Goal: Information Seeking & Learning: Learn about a topic

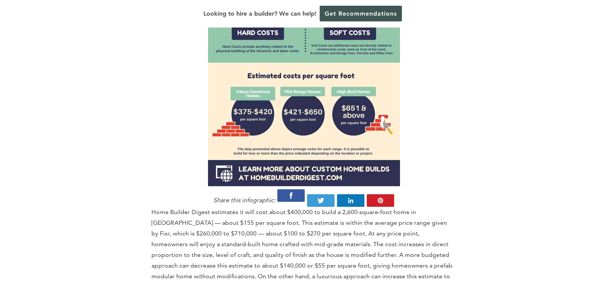
scroll to position [765, 0]
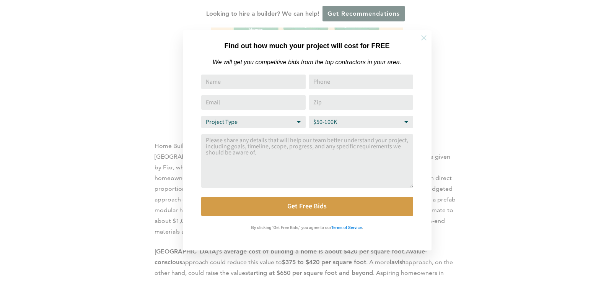
click at [423, 41] on icon at bounding box center [424, 38] width 8 height 8
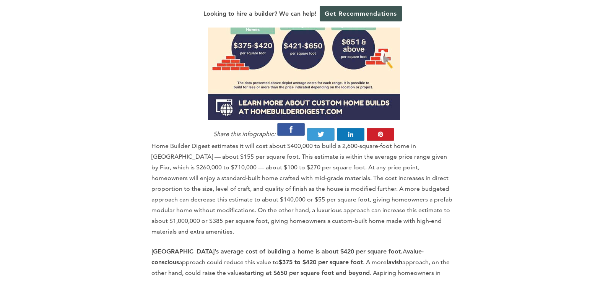
click at [273, 153] on p "Home Builder Digest estimates it will cost about $400,000 to build a 2,600-squa…" at bounding box center [303, 189] width 305 height 96
drag, startPoint x: 285, startPoint y: 241, endPoint x: 347, endPoint y: 248, distance: 62.8
click at [347, 248] on p "[GEOGRAPHIC_DATA]’s average cost of building a home is about $420 per square fo…" at bounding box center [303, 278] width 305 height 64
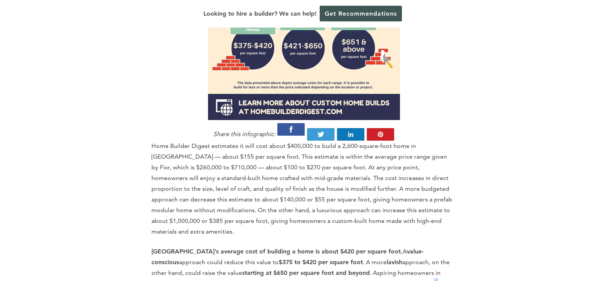
drag, startPoint x: 333, startPoint y: 239, endPoint x: 417, endPoint y: 243, distance: 83.5
click at [417, 246] on p "[GEOGRAPHIC_DATA]’s average cost of building a home is about $420 per square fo…" at bounding box center [303, 278] width 305 height 64
click at [417, 254] on p "[GEOGRAPHIC_DATA]’s average cost of building a home is about $420 per square fo…" at bounding box center [303, 278] width 305 height 64
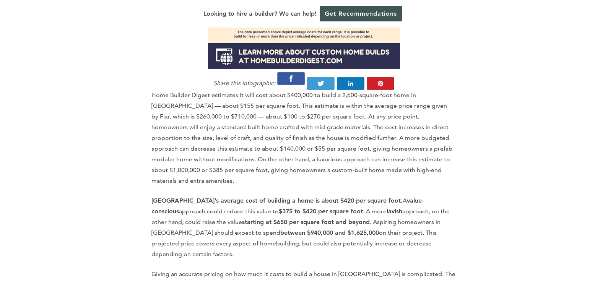
drag, startPoint x: 224, startPoint y: 173, endPoint x: 417, endPoint y: 207, distance: 195.8
click at [417, 207] on p "[GEOGRAPHIC_DATA]’s average cost of building a home is about $420 per square fo…" at bounding box center [303, 227] width 305 height 64
click at [411, 202] on p "[GEOGRAPHIC_DATA]’s average cost of building a home is about $420 per square fo…" at bounding box center [303, 227] width 305 height 64
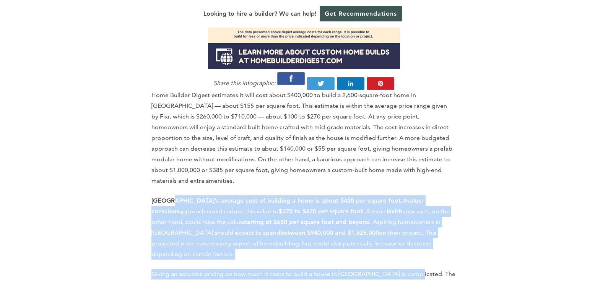
drag, startPoint x: 396, startPoint y: 203, endPoint x: 170, endPoint y: 153, distance: 231.0
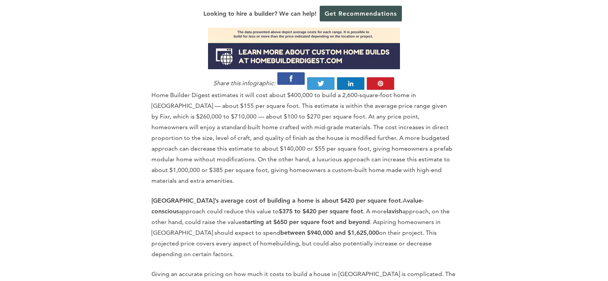
drag, startPoint x: 150, startPoint y: 160, endPoint x: 426, endPoint y: 204, distance: 279.7
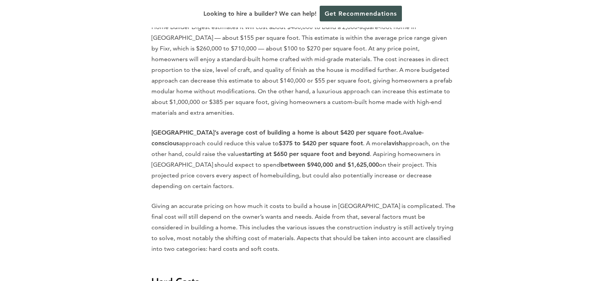
scroll to position [867, 0]
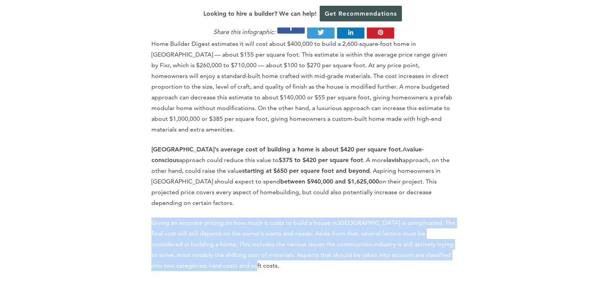
drag, startPoint x: 149, startPoint y: 171, endPoint x: 216, endPoint y: 216, distance: 81.0
click at [242, 218] on p "Giving an accurate pricing on how much it costs to build a house in [GEOGRAPHIC…" at bounding box center [303, 245] width 305 height 54
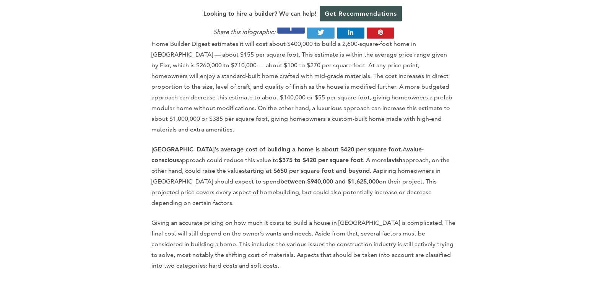
drag, startPoint x: 149, startPoint y: 106, endPoint x: 428, endPoint y: 152, distance: 282.2
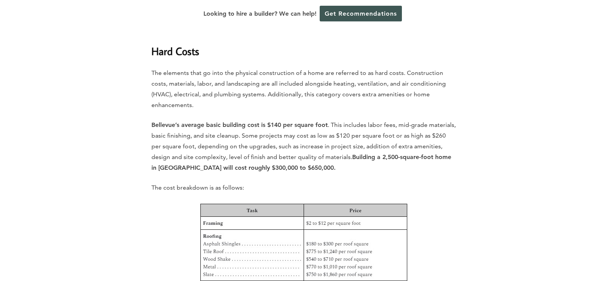
scroll to position [1121, 0]
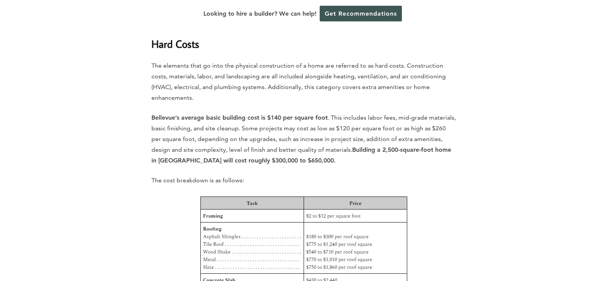
drag, startPoint x: 220, startPoint y: 98, endPoint x: 311, endPoint y: 95, distance: 90.7
click at [311, 112] on p "Bellevue’s average basic building cost is $140 per square foot . This includes …" at bounding box center [303, 139] width 305 height 54
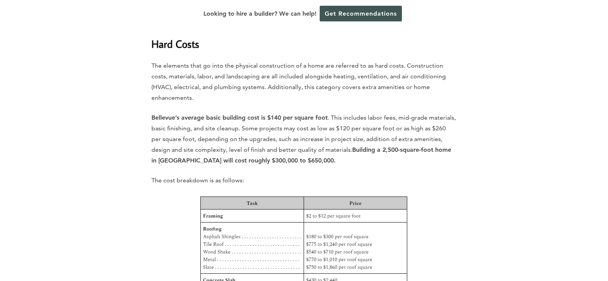
drag, startPoint x: 270, startPoint y: 50, endPoint x: 337, endPoint y: 52, distance: 67.0
click at [385, 175] on p "The cost breakdown is as follows:" at bounding box center [303, 180] width 305 height 11
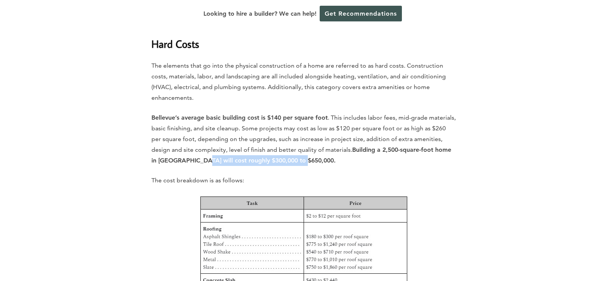
drag, startPoint x: 192, startPoint y: 101, endPoint x: 307, endPoint y: 103, distance: 115.5
click at [307, 112] on p "Bellevue’s average basic building cost is $140 per square foot . This includes …" at bounding box center [303, 139] width 305 height 54
click at [329, 112] on p "Bellevue’s average basic building cost is $140 per square foot . This includes …" at bounding box center [303, 139] width 305 height 54
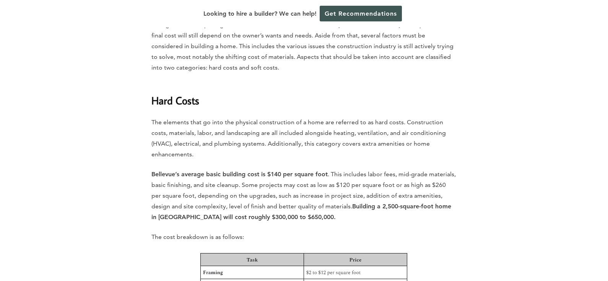
scroll to position [1071, 0]
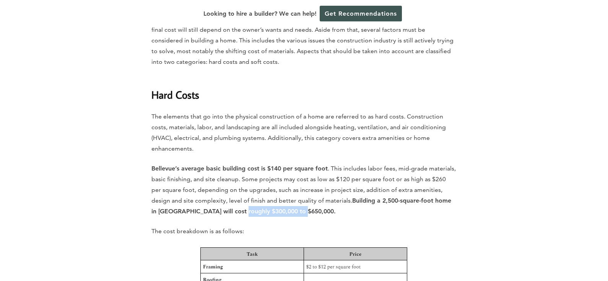
drag, startPoint x: 229, startPoint y: 154, endPoint x: 302, endPoint y: 154, distance: 73.1
click at [302, 163] on p "Bellevue’s average basic building cost is $140 per square foot . This includes …" at bounding box center [303, 190] width 305 height 54
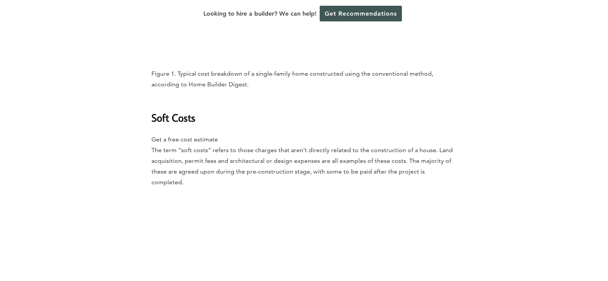
scroll to position [1836, 0]
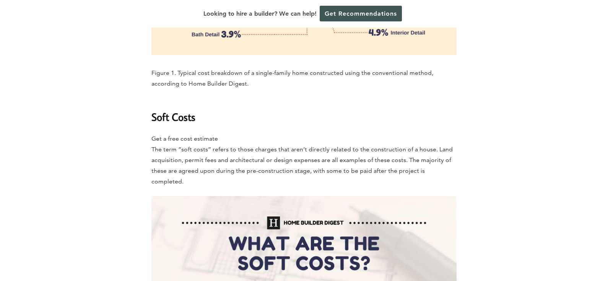
click at [296, 98] on h2 "Soft Costs" at bounding box center [303, 111] width 305 height 26
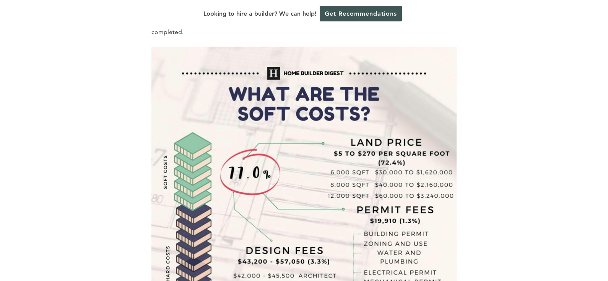
scroll to position [1989, 0]
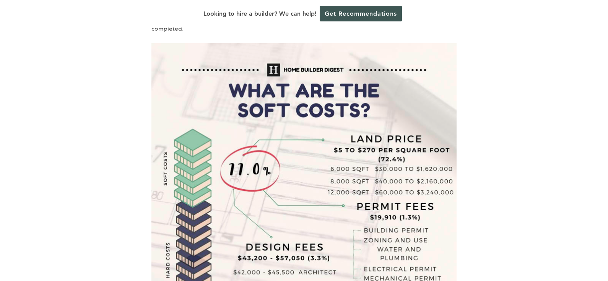
click at [362, 194] on img at bounding box center [303, 195] width 305 height 305
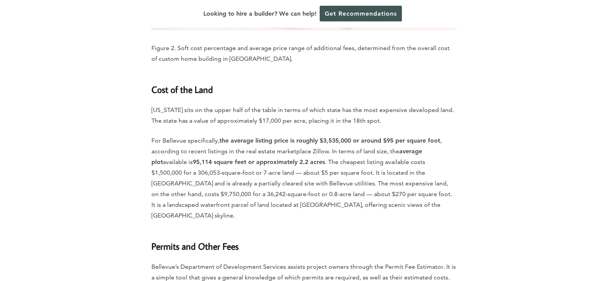
scroll to position [2244, 0]
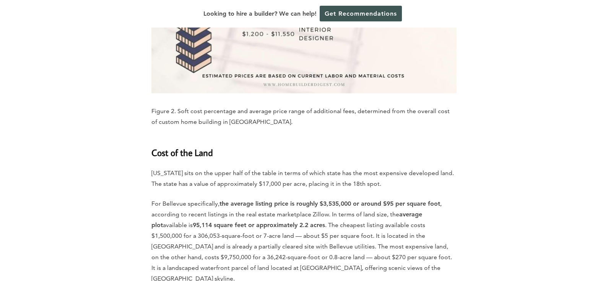
click at [273, 137] on h3 "Cost of the Land" at bounding box center [303, 148] width 305 height 23
click at [290, 137] on h3 "Cost of the Land" at bounding box center [303, 148] width 305 height 23
click at [298, 137] on h3 "Cost of the Land" at bounding box center [303, 148] width 305 height 23
click at [309, 137] on h3 "Cost of the Land" at bounding box center [303, 148] width 305 height 23
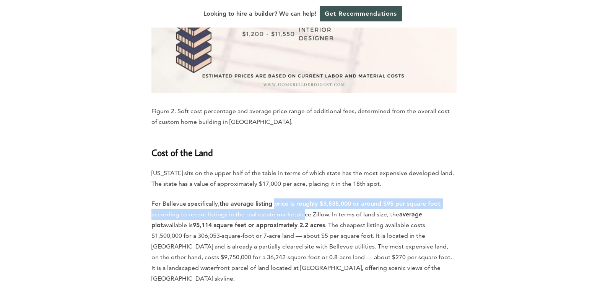
drag, startPoint x: 277, startPoint y: 134, endPoint x: 304, endPoint y: 137, distance: 27.3
click at [304, 199] on p "For [GEOGRAPHIC_DATA] specifically, the average listing price is roughly $3,535…" at bounding box center [303, 242] width 305 height 86
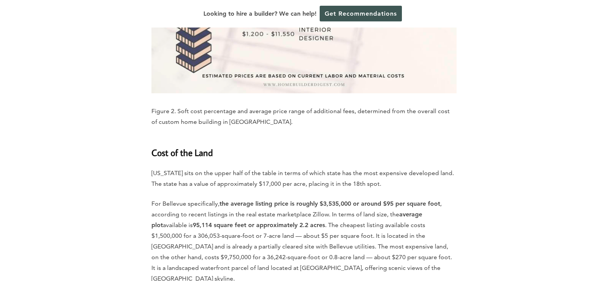
click at [355, 199] on p "For [GEOGRAPHIC_DATA] specifically, the average listing price is roughly $3,535…" at bounding box center [303, 242] width 305 height 86
click at [316, 200] on strong "the average listing price is roughly $3,535,000 or around $95 per square foot" at bounding box center [330, 203] width 221 height 7
drag, startPoint x: 252, startPoint y: 132, endPoint x: 288, endPoint y: 131, distance: 36.4
click at [288, 200] on strong "the average listing price is roughly $3,535,000 or around $95 per square foot" at bounding box center [330, 203] width 221 height 7
click at [329, 199] on p "For [GEOGRAPHIC_DATA] specifically, the average listing price is roughly $3,535…" at bounding box center [303, 242] width 305 height 86
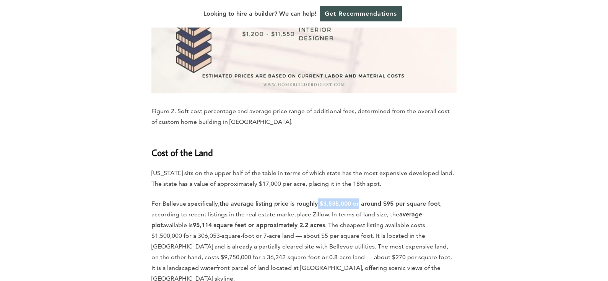
drag, startPoint x: 342, startPoint y: 131, endPoint x: 362, endPoint y: 128, distance: 20.4
click at [362, 200] on strong "the average listing price is roughly $3,535,000 or around $95 per square foot" at bounding box center [330, 203] width 221 height 7
click at [349, 199] on p "For [GEOGRAPHIC_DATA] specifically, the average listing price is roughly $3,535…" at bounding box center [303, 242] width 305 height 86
click at [101, 117] on div "Home » Cost Guides » [US_STATE] Cost Guides » How Much Does it Cost to Build a …" at bounding box center [304, 138] width 436 height 3966
click at [97, 122] on div "Home » Cost Guides » [US_STATE] Cost Guides » How Much Does it Cost to Build a …" at bounding box center [304, 138] width 436 height 3966
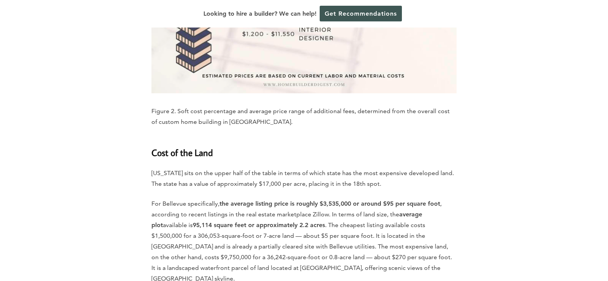
click at [99, 123] on div "Home » Cost Guides » [US_STATE] Cost Guides » How Much Does it Cost to Build a …" at bounding box center [304, 138] width 436 height 3966
click at [40, 148] on div "Home » Cost Guides » [US_STATE] Cost Guides » How Much Does it Cost to Build a …" at bounding box center [304, 138] width 608 height 3991
click at [94, 146] on div "Home » Cost Guides » [US_STATE] Cost Guides » How Much Does it Cost to Build a …" at bounding box center [304, 138] width 436 height 3966
click at [61, 143] on div "Home » Cost Guides » [US_STATE] Cost Guides » How Much Does it Cost to Build a …" at bounding box center [304, 138] width 608 height 3991
click at [43, 146] on div "Home » Cost Guides » [US_STATE] Cost Guides » How Much Does it Cost to Build a …" at bounding box center [304, 138] width 608 height 3991
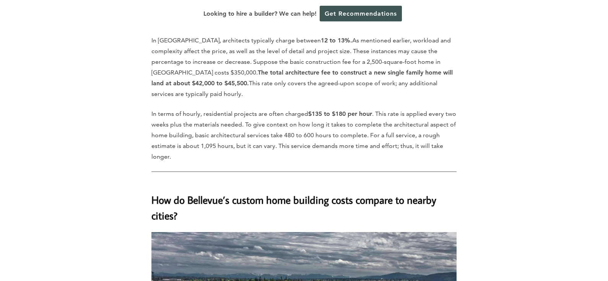
scroll to position [2804, 0]
